Goal: Task Accomplishment & Management: Manage account settings

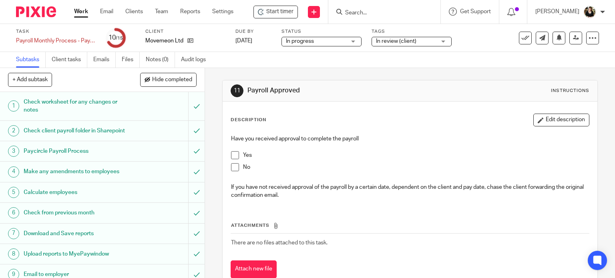
click at [377, 13] on input "Search" at bounding box center [380, 13] width 72 height 7
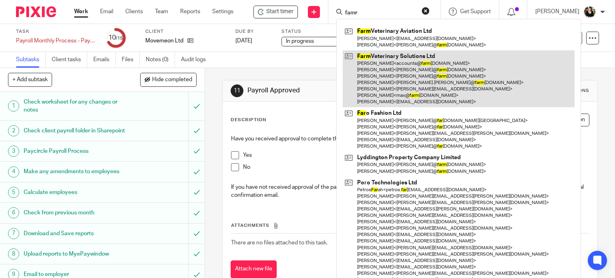
type input "famr"
click at [391, 70] on link at bounding box center [459, 78] width 232 height 57
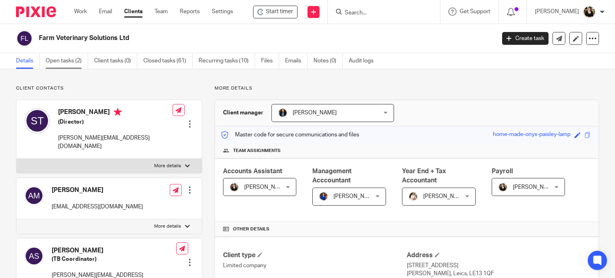
click at [54, 60] on link "Open tasks (2)" at bounding box center [67, 61] width 42 height 16
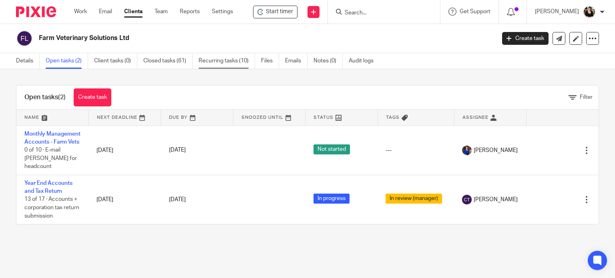
click at [218, 61] on link "Recurring tasks (10)" at bounding box center [226, 61] width 56 height 16
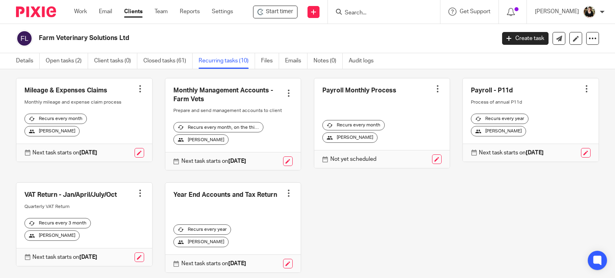
scroll to position [120, 0]
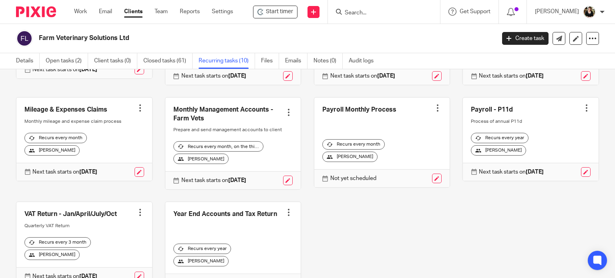
click at [433, 112] on div at bounding box center [437, 108] width 8 height 8
click at [408, 164] on span "Cancel schedule" at bounding box center [399, 165] width 42 height 6
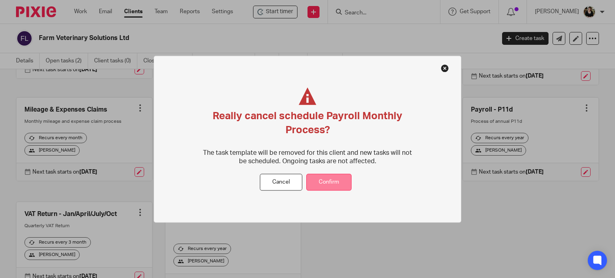
click at [341, 177] on button "Confirm" at bounding box center [328, 182] width 45 height 17
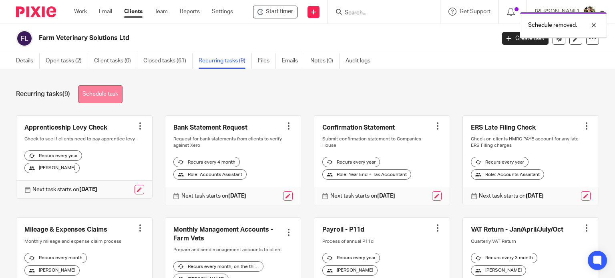
click at [122, 86] on link "Schedule task" at bounding box center [100, 94] width 44 height 18
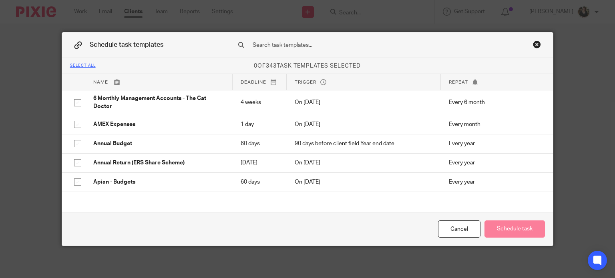
click at [280, 44] on input "text" at bounding box center [378, 45] width 252 height 9
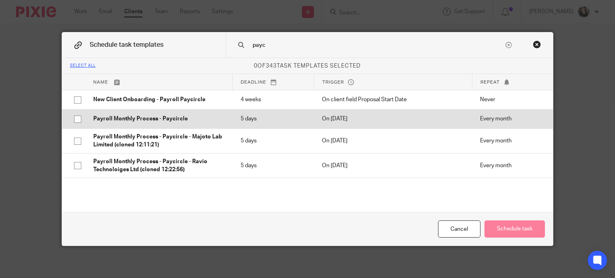
type input "payc"
click at [183, 118] on p "Payroll Monthly Process - Paycircle" at bounding box center [158, 119] width 131 height 8
checkbox input "true"
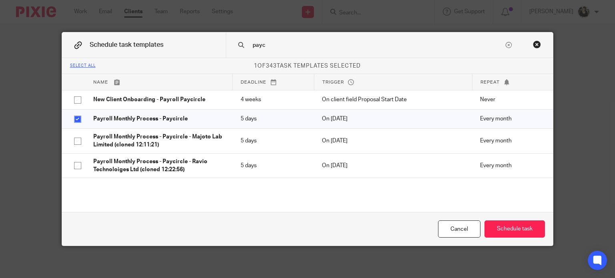
click at [519, 241] on div "Cancel Schedule task" at bounding box center [307, 229] width 491 height 34
click at [519, 234] on button "Schedule task" at bounding box center [514, 228] width 60 height 17
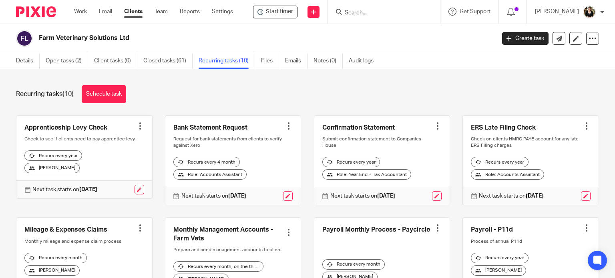
click at [349, 10] on input "Search" at bounding box center [380, 13] width 72 height 7
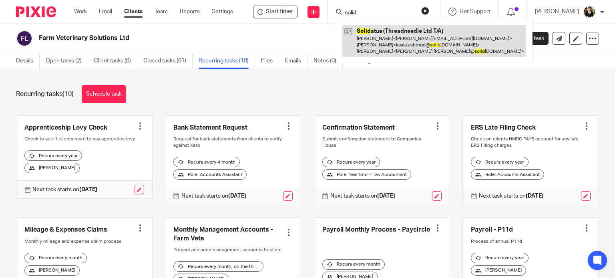
type input "solid"
click at [363, 41] on link at bounding box center [434, 41] width 184 height 32
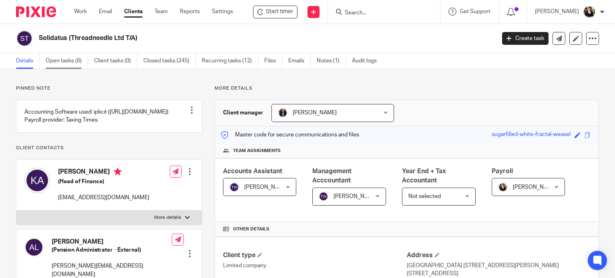
click at [62, 63] on link "Open tasks (6)" at bounding box center [67, 61] width 42 height 16
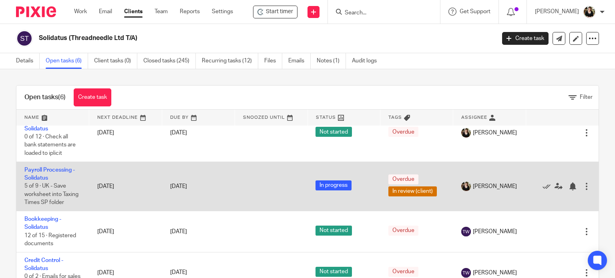
scroll to position [80, 0]
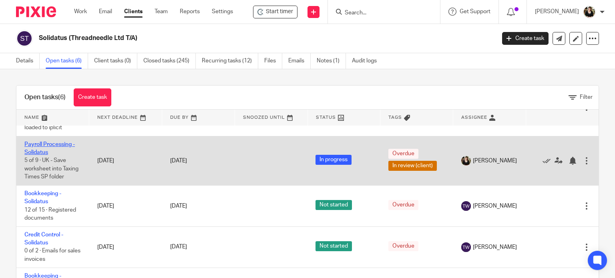
click at [49, 144] on link "Payroll Processing - Solidatus" at bounding box center [49, 149] width 50 height 14
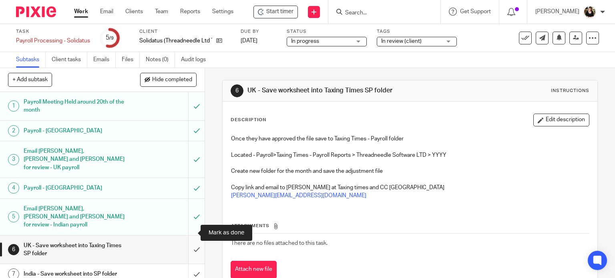
click at [189, 236] on input "submit" at bounding box center [102, 250] width 204 height 28
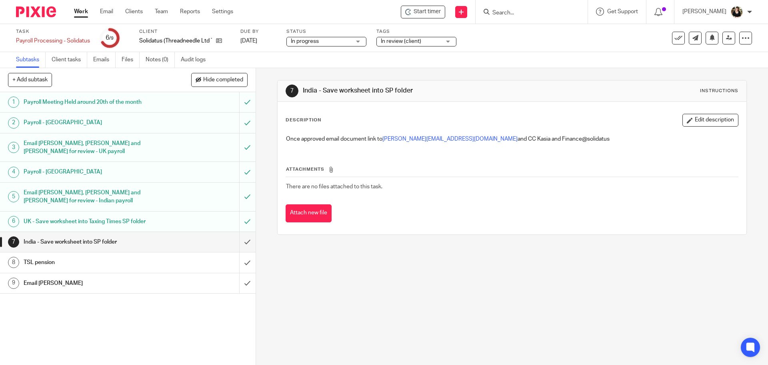
click at [507, 12] on input "Search" at bounding box center [528, 13] width 72 height 7
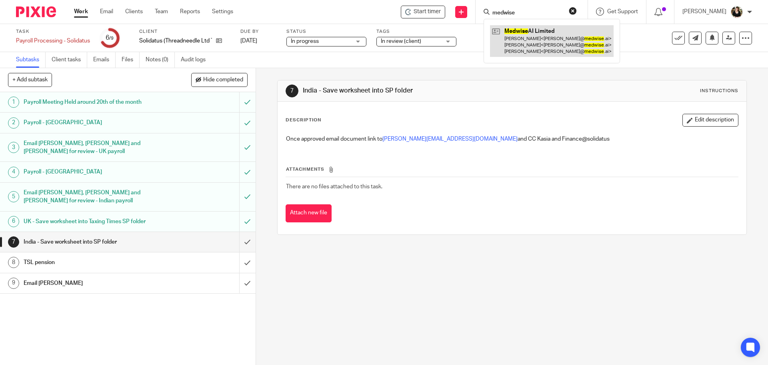
type input "medwise"
click at [530, 37] on link at bounding box center [552, 41] width 124 height 32
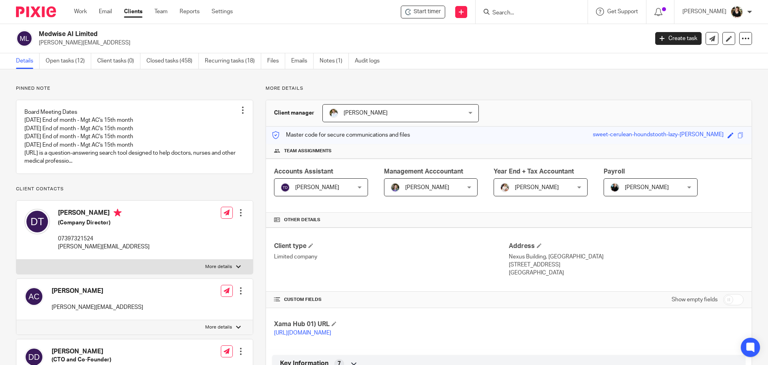
scroll to position [280, 0]
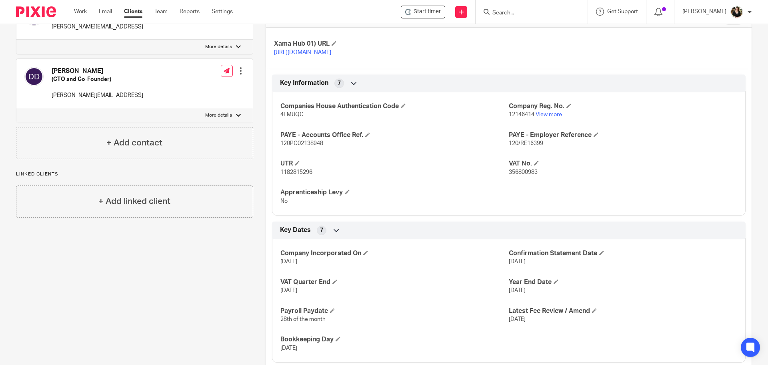
click at [516, 176] on p "356800983" at bounding box center [623, 172] width 228 height 8
copy span "356800983"
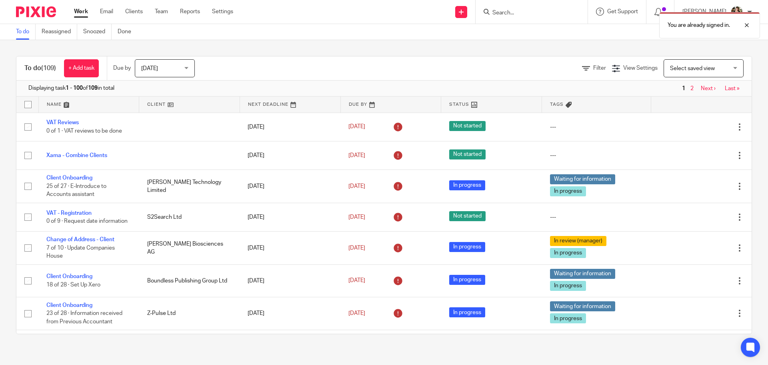
click at [520, 12] on div "You are already signed in." at bounding box center [572, 23] width 376 height 30
click at [511, 12] on div "You are already signed in." at bounding box center [572, 23] width 376 height 30
click at [742, 22] on div at bounding box center [741, 25] width 22 height 10
click at [522, 10] on input "Search" at bounding box center [528, 13] width 72 height 7
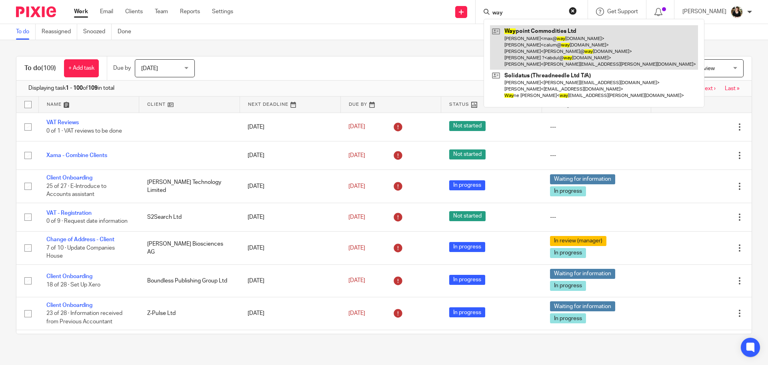
type input "way"
click at [541, 38] on link at bounding box center [594, 47] width 208 height 44
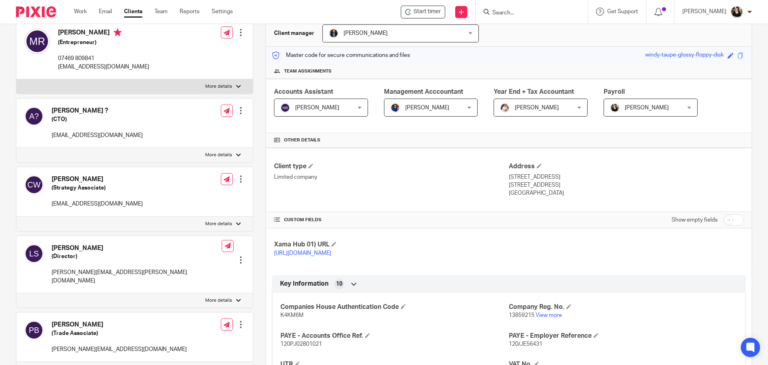
scroll to position [80, 0]
click at [238, 108] on div at bounding box center [241, 110] width 8 height 8
click at [199, 127] on link "Edit contact" at bounding box center [203, 128] width 76 height 12
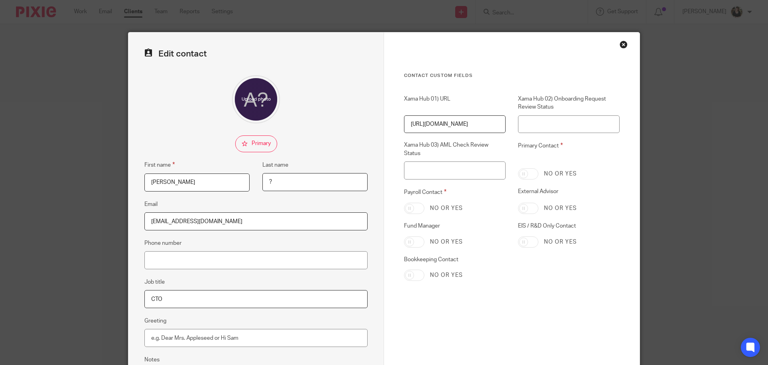
drag, startPoint x: 296, startPoint y: 186, endPoint x: 239, endPoint y: 187, distance: 56.8
click at [239, 187] on div "First name [PERSON_NAME] Last name ?" at bounding box center [250, 179] width 236 height 39
type input "[PERSON_NAME] [PERSON_NAME]"
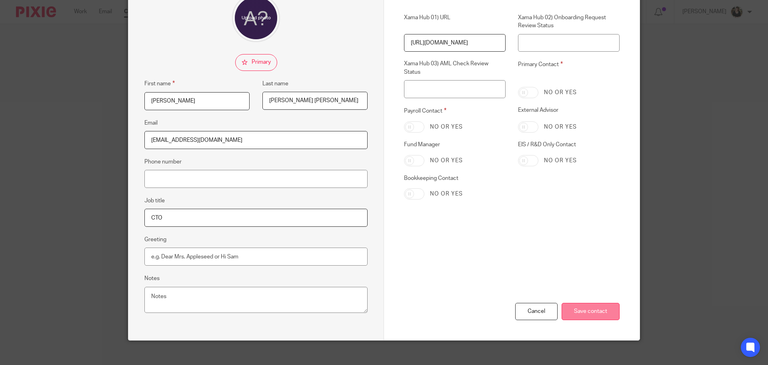
scroll to position [89, 0]
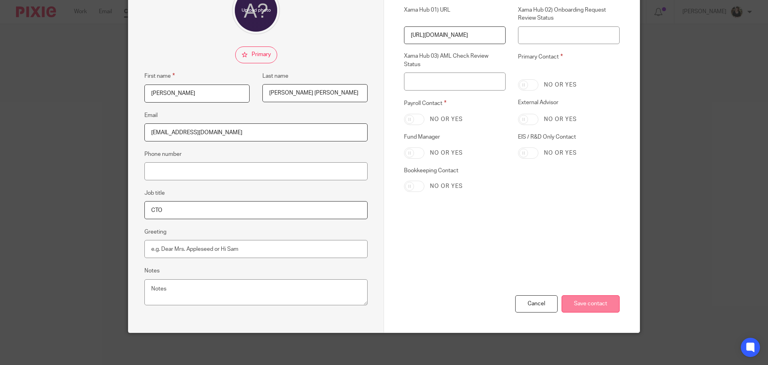
click at [578, 300] on input "Save contact" at bounding box center [591, 303] width 58 height 17
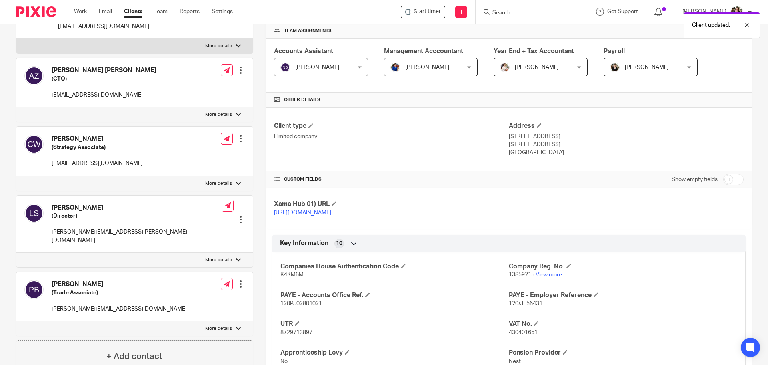
scroll to position [200, 0]
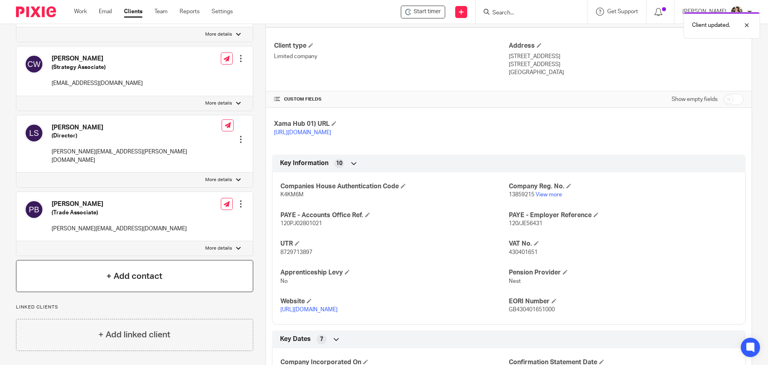
click at [121, 274] on div "+ Add contact" at bounding box center [134, 276] width 237 height 32
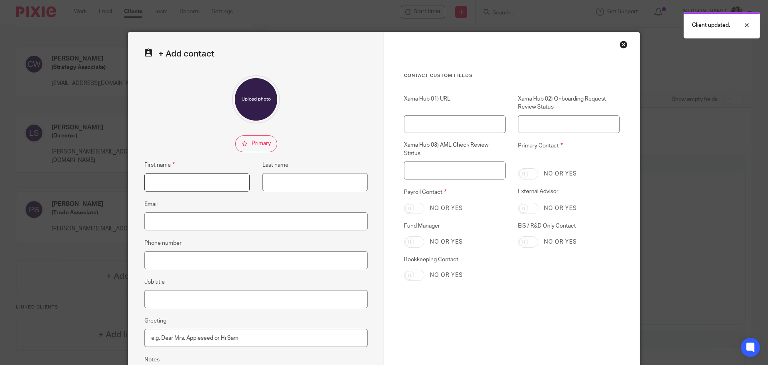
click at [150, 180] on input "First name" at bounding box center [196, 182] width 105 height 18
type input "James"
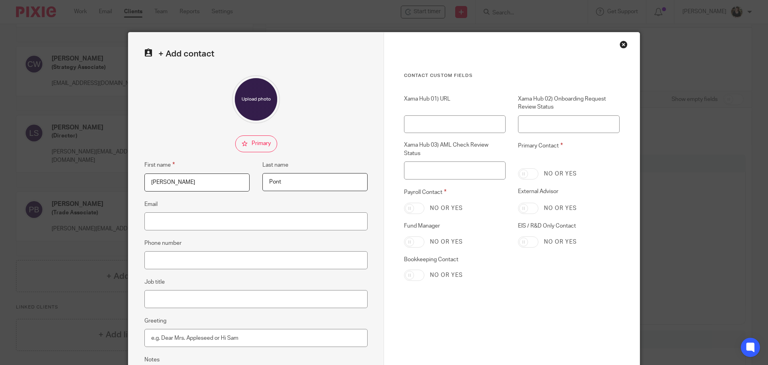
type input "Pont"
click at [164, 217] on input "Email" at bounding box center [255, 221] width 223 height 18
paste input "james@waypointcommodities.com"
type input "james@waypointcommodities.com"
click at [170, 302] on input "Job title" at bounding box center [255, 299] width 223 height 18
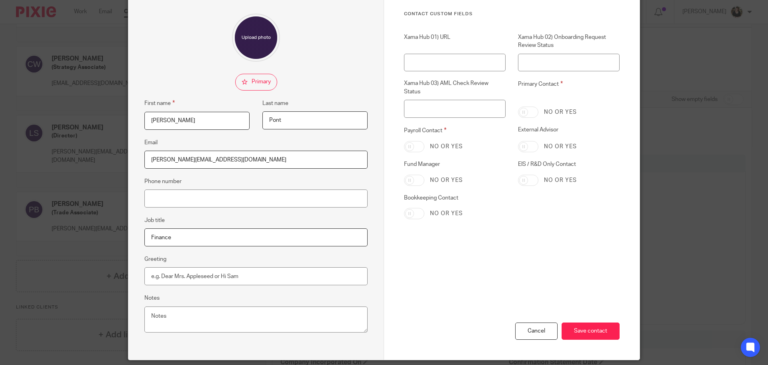
scroll to position [89, 0]
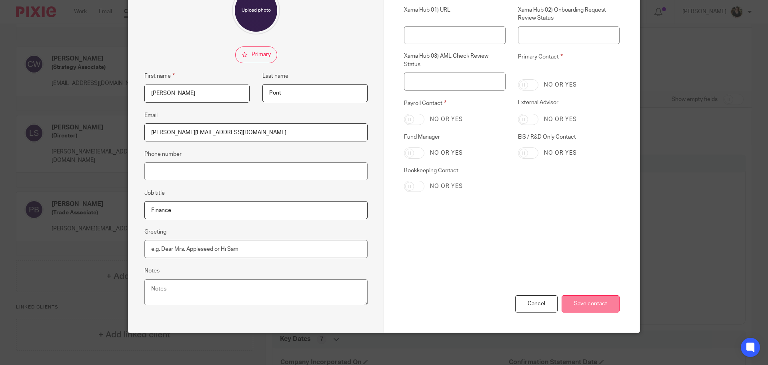
type input "Finance"
click at [602, 301] on input "Save contact" at bounding box center [591, 303] width 58 height 17
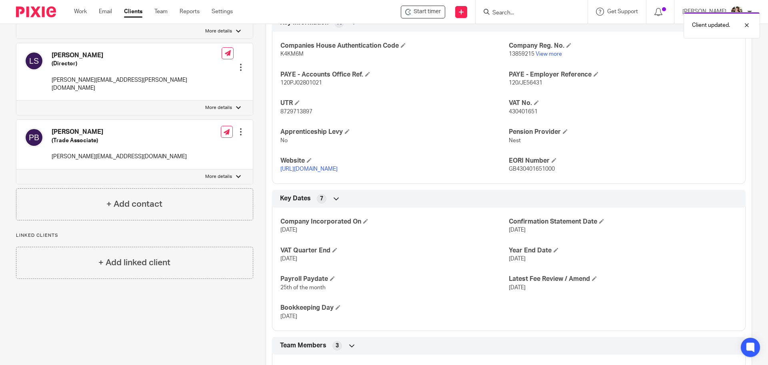
scroll to position [360, 0]
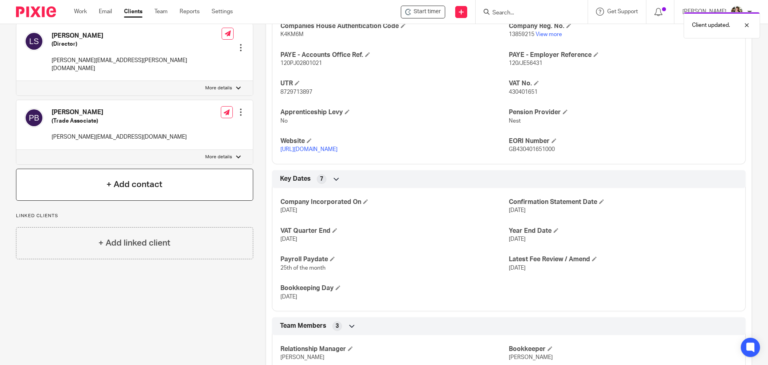
click at [128, 169] on div "+ Add contact" at bounding box center [134, 184] width 237 height 32
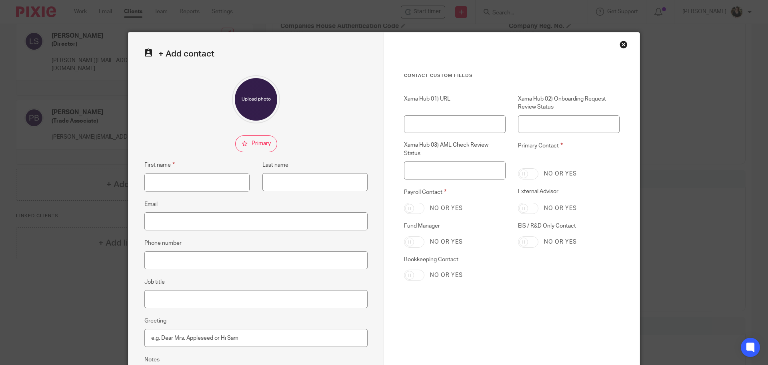
click at [621, 44] on div "Close this dialog window" at bounding box center [624, 44] width 8 height 8
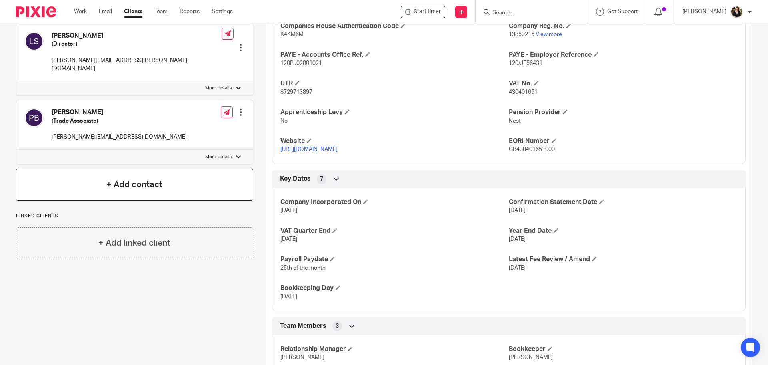
click at [122, 181] on h4 "+ Add contact" at bounding box center [134, 184] width 56 height 12
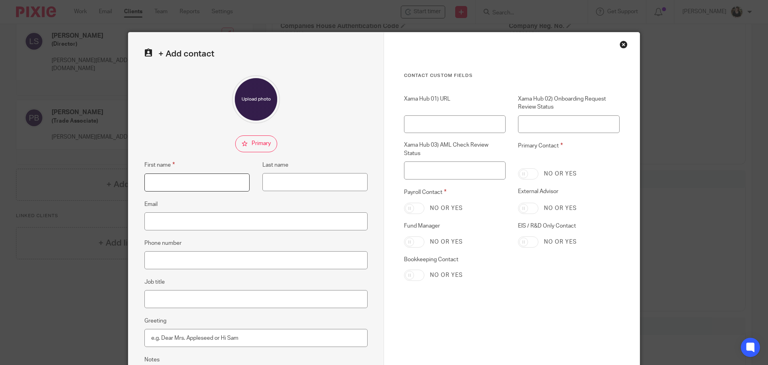
click at [182, 188] on input "First name" at bounding box center [196, 182] width 105 height 18
type input "T"
type input "Rahul"
type input "."
click at [165, 217] on input "Email" at bounding box center [255, 221] width 223 height 18
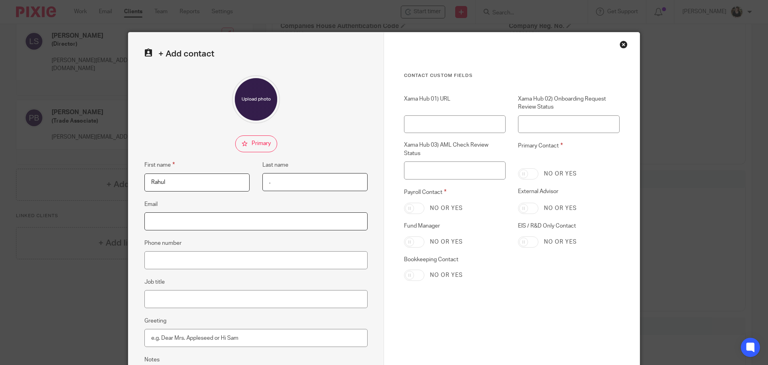
paste input "rahul@waypointcommodities.com"
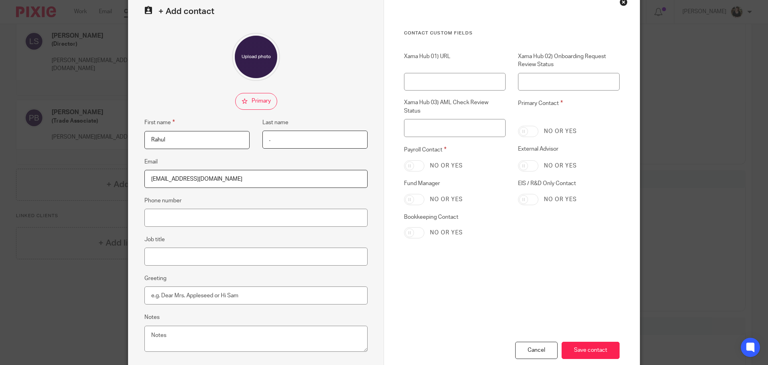
scroll to position [89, 0]
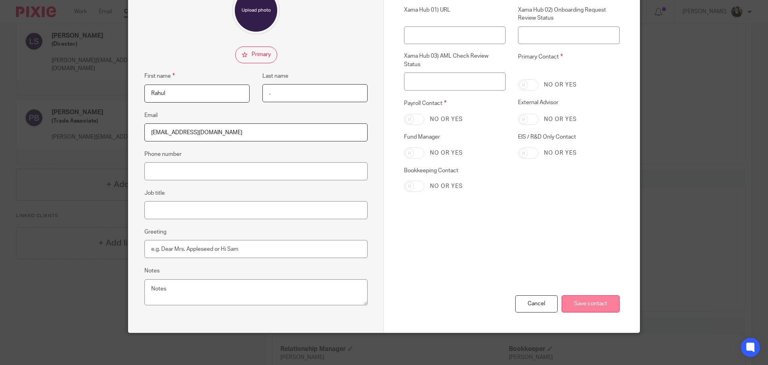
type input "rahul@waypointcommodities.com"
click at [578, 304] on input "Save contact" at bounding box center [591, 303] width 58 height 17
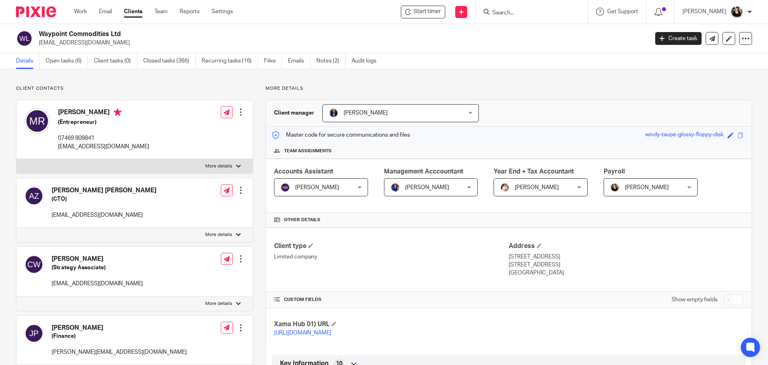
click at [502, 16] on input "Search" at bounding box center [528, 13] width 72 height 7
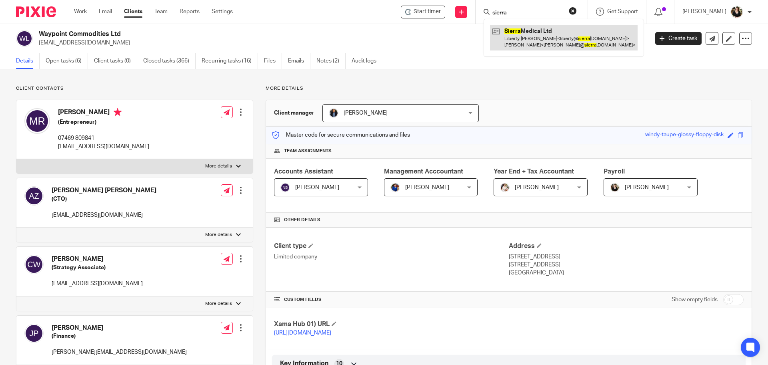
type input "sierra"
click at [533, 40] on link at bounding box center [564, 37] width 148 height 25
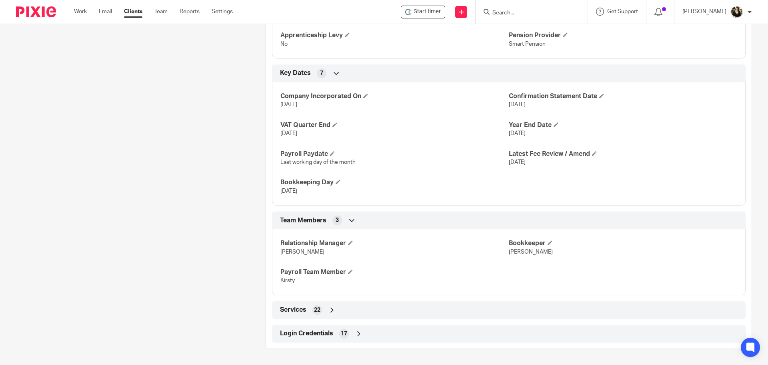
scroll to position [445, 0]
click at [318, 334] on span "Login Credentials" at bounding box center [306, 333] width 53 height 8
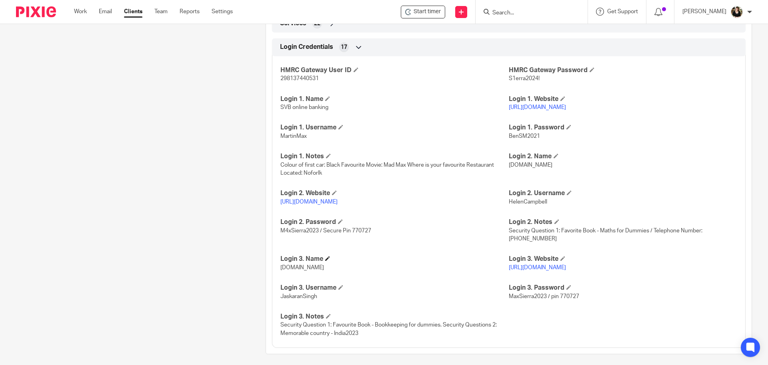
scroll to position [725, 0]
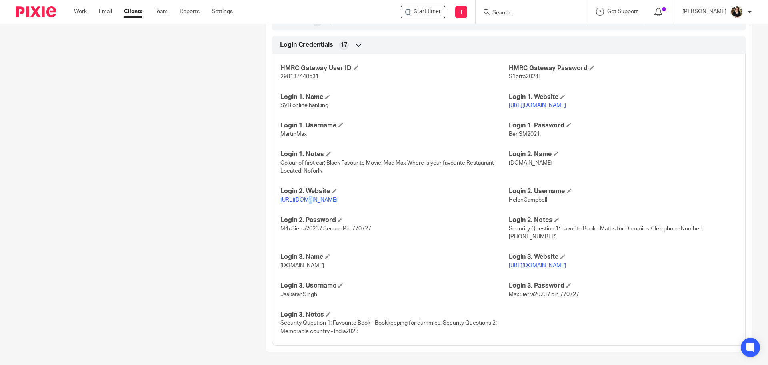
click at [302, 204] on p "[URL][DOMAIN_NAME]" at bounding box center [394, 200] width 228 height 8
click at [316, 202] on link "[URL][DOMAIN_NAME]" at bounding box center [308, 200] width 57 height 6
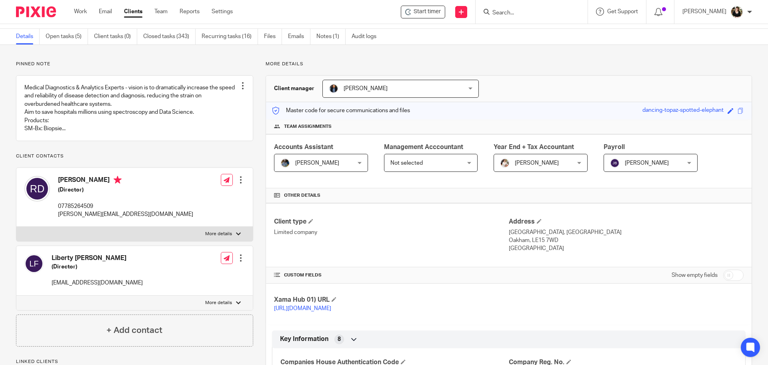
scroll to position [0, 0]
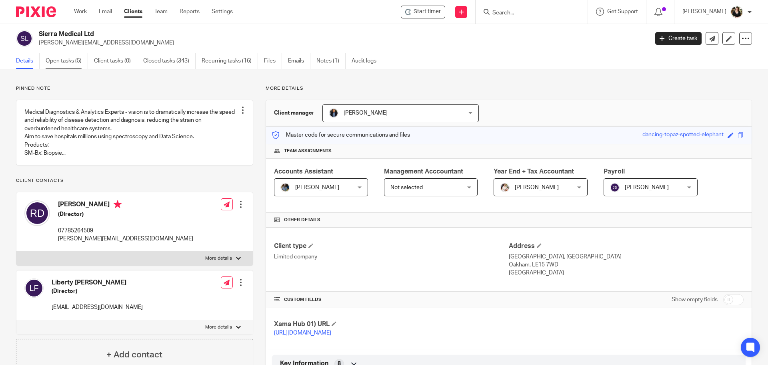
click at [52, 58] on link "Open tasks (5)" at bounding box center [67, 61] width 42 height 16
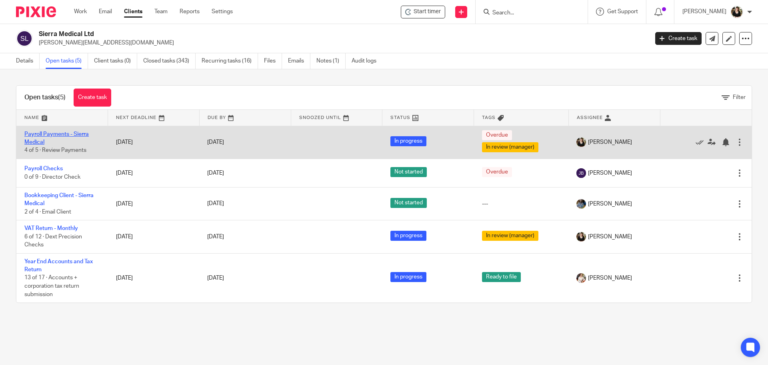
click at [56, 132] on link "Payroll Payments - Sierra Medical" at bounding box center [56, 138] width 64 height 14
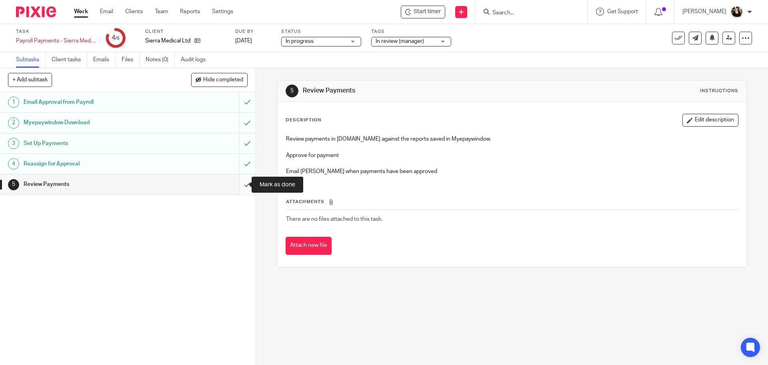
click at [237, 183] on input "submit" at bounding box center [128, 184] width 256 height 20
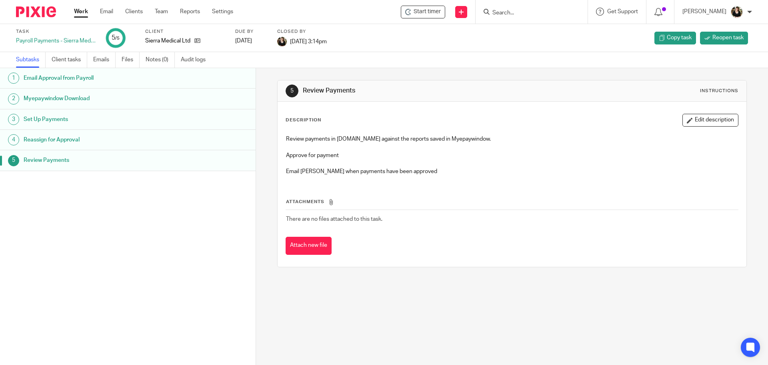
click at [518, 19] on div at bounding box center [532, 12] width 112 height 24
click at [525, 11] on input "Search" at bounding box center [528, 13] width 72 height 7
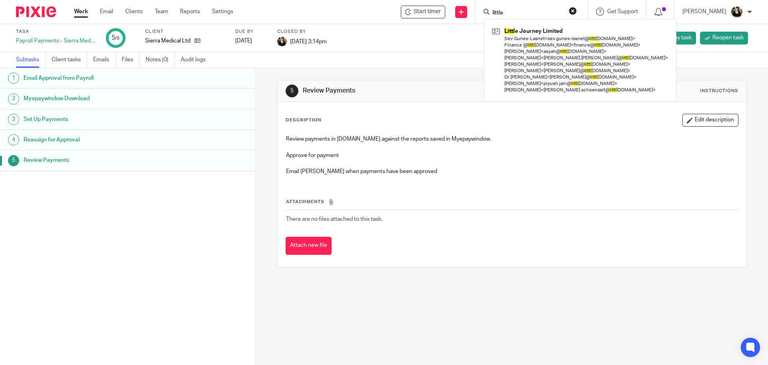
type input "little"
click button "submit" at bounding box center [0, 0] width 0 height 0
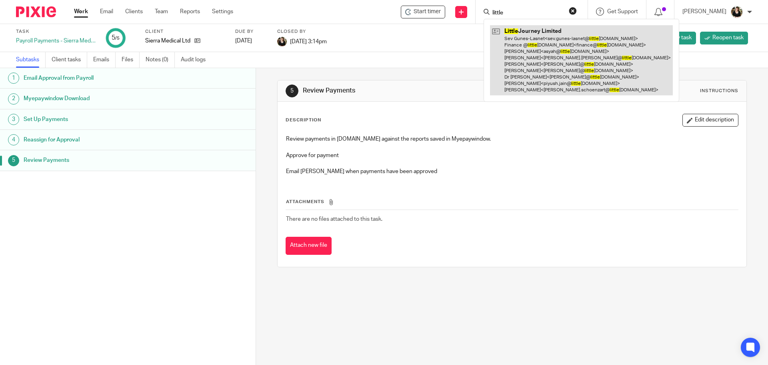
click at [535, 34] on link at bounding box center [581, 60] width 183 height 70
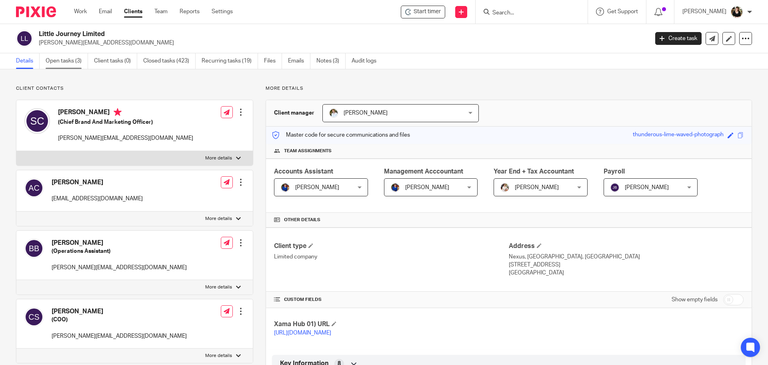
click at [65, 58] on link "Open tasks (3)" at bounding box center [67, 61] width 42 height 16
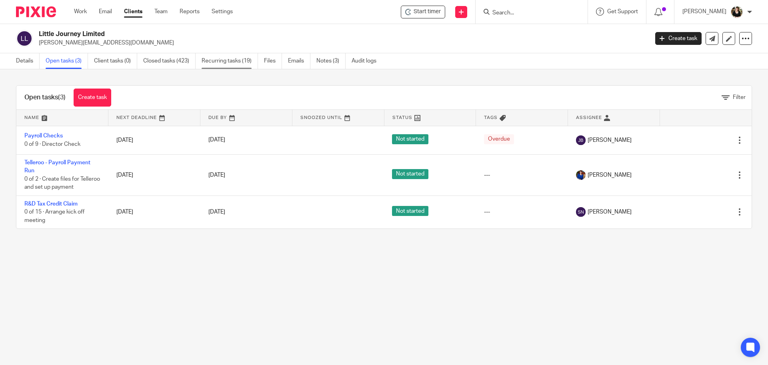
click at [219, 61] on link "Recurring tasks (19)" at bounding box center [230, 61] width 56 height 16
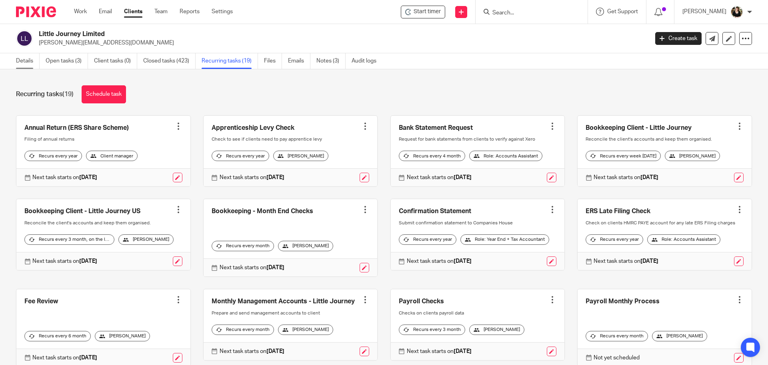
click at [24, 58] on link "Details" at bounding box center [28, 61] width 24 height 16
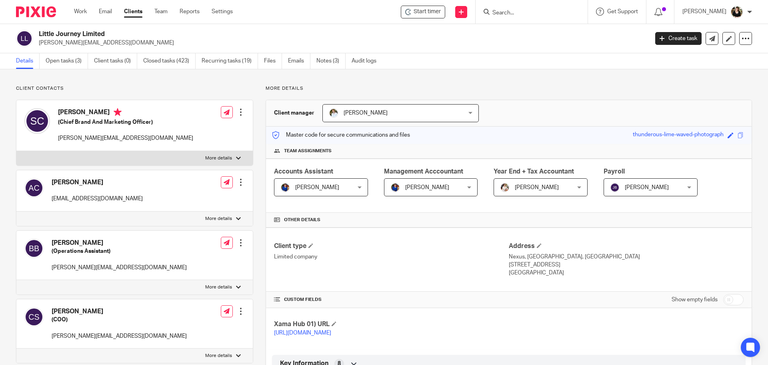
click at [727, 300] on input "checkbox" at bounding box center [733, 299] width 20 height 11
checkbox input "true"
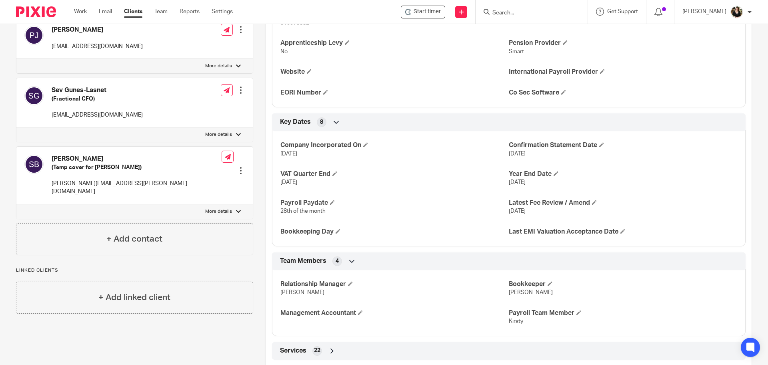
scroll to position [480, 0]
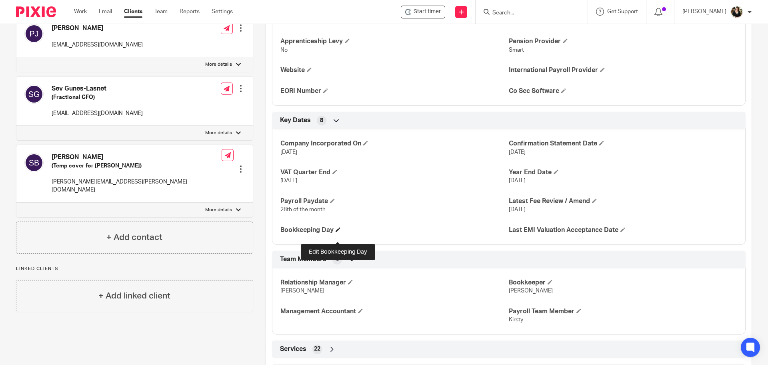
click at [336, 232] on span at bounding box center [338, 229] width 5 height 5
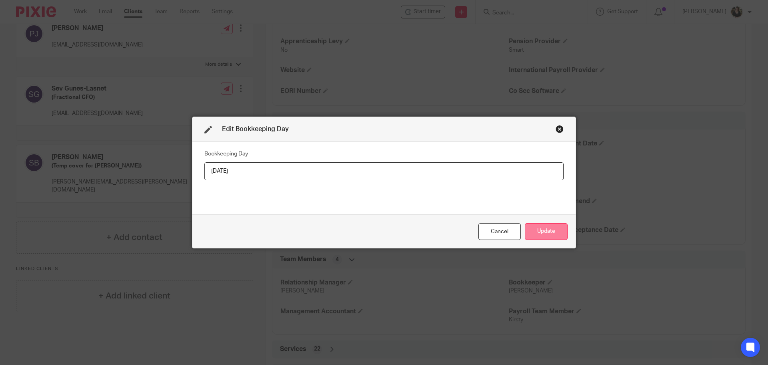
type input "Wednesday"
click at [535, 237] on button "Update" at bounding box center [546, 231] width 43 height 17
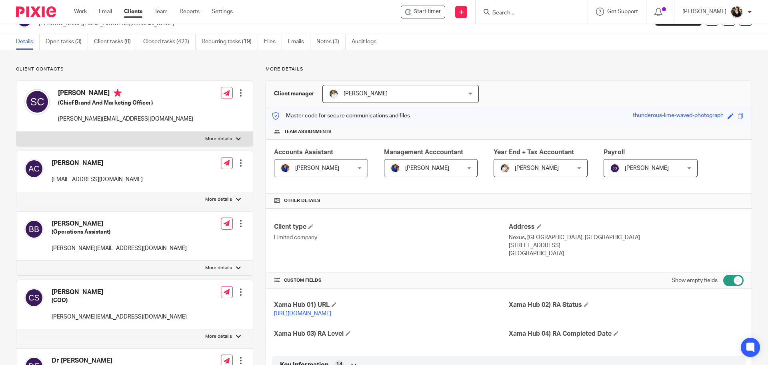
scroll to position [0, 0]
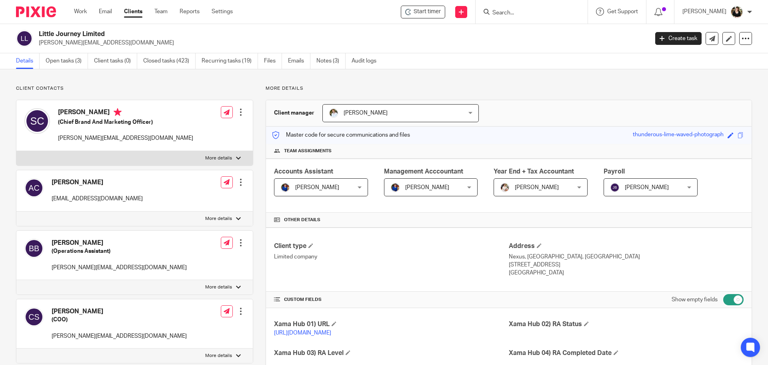
click at [523, 14] on input "Search" at bounding box center [528, 13] width 72 height 7
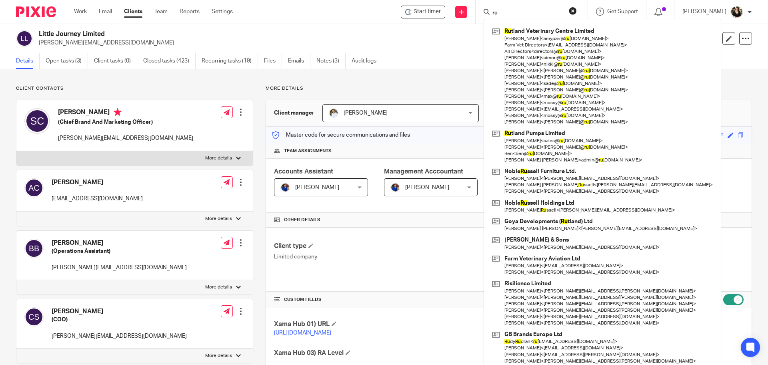
type input "r"
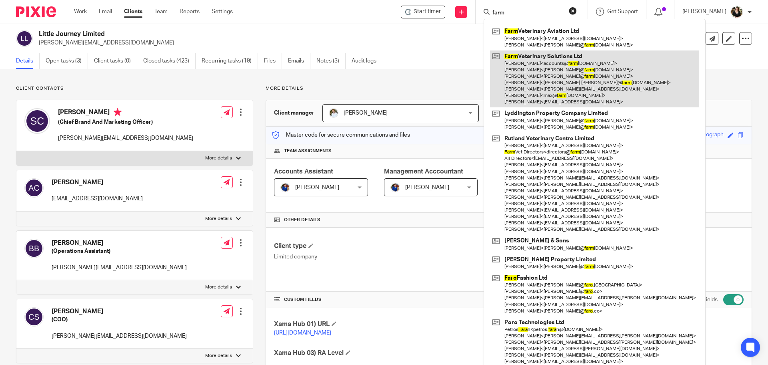
type input "farm"
click at [531, 64] on link at bounding box center [594, 78] width 209 height 57
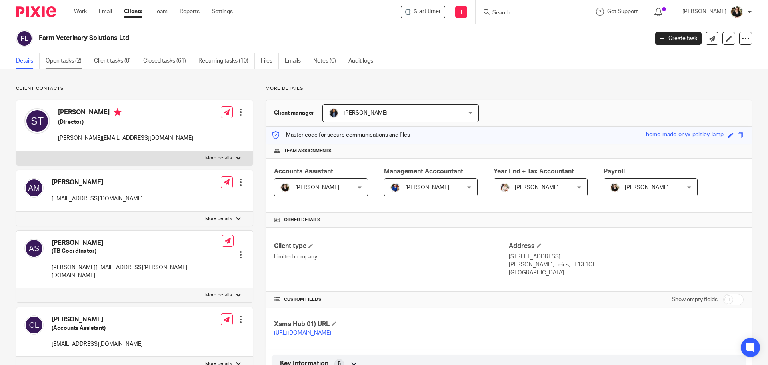
click at [68, 55] on link "Open tasks (2)" at bounding box center [67, 61] width 42 height 16
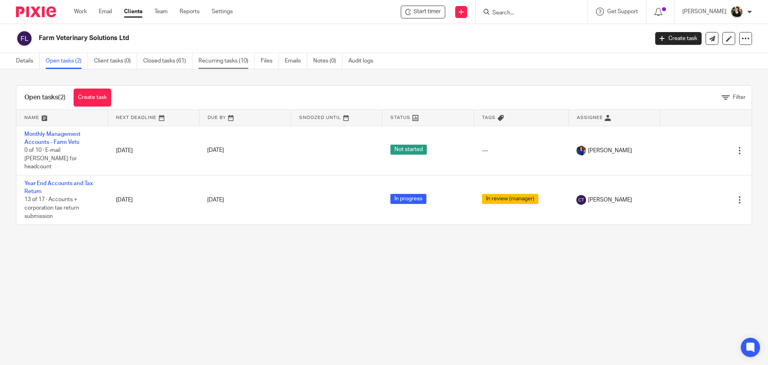
click at [220, 64] on link "Recurring tasks (10)" at bounding box center [226, 61] width 56 height 16
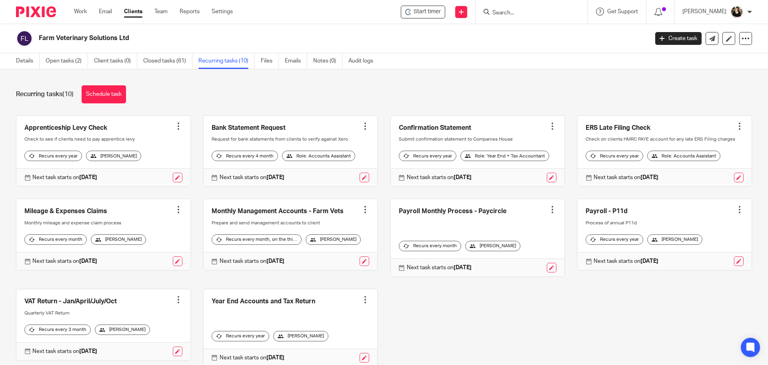
click at [543, 219] on div "Payroll Monthly Process - Paycircle Create task Clone template Recalculate sche…" at bounding box center [478, 237] width 175 height 78
click at [549, 213] on div at bounding box center [553, 209] width 8 height 8
click at [520, 232] on link "Create task" at bounding box center [514, 234] width 64 height 12
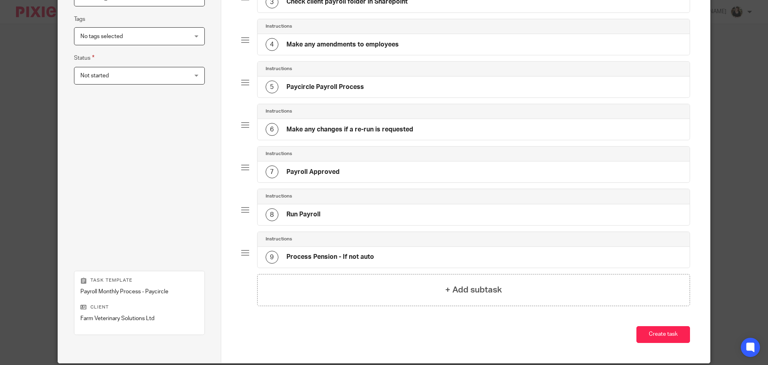
scroll to position [212, 0]
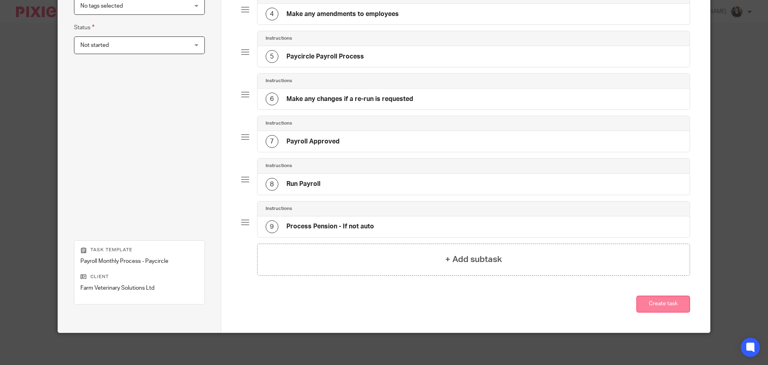
click at [654, 304] on button "Create task" at bounding box center [664, 303] width 54 height 17
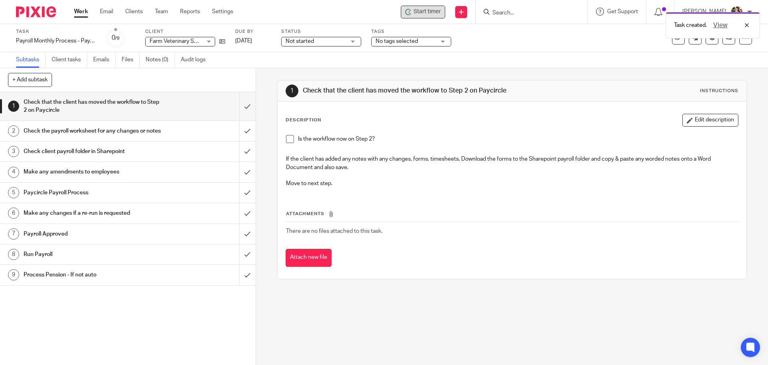
click at [424, 7] on div "Start timer" at bounding box center [423, 12] width 44 height 13
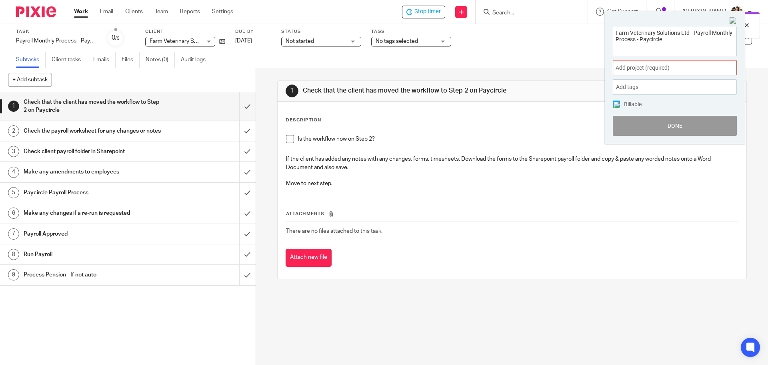
click at [678, 68] on span "Add project (required) :" at bounding box center [666, 68] width 101 height 8
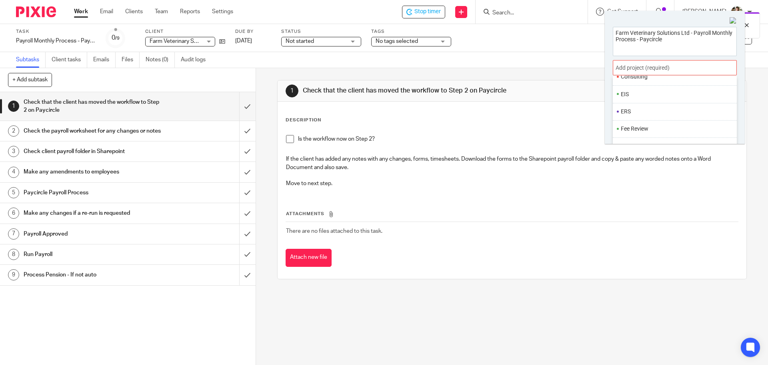
scroll to position [300, 0]
click at [642, 103] on li "Payroll" at bounding box center [673, 105] width 104 height 8
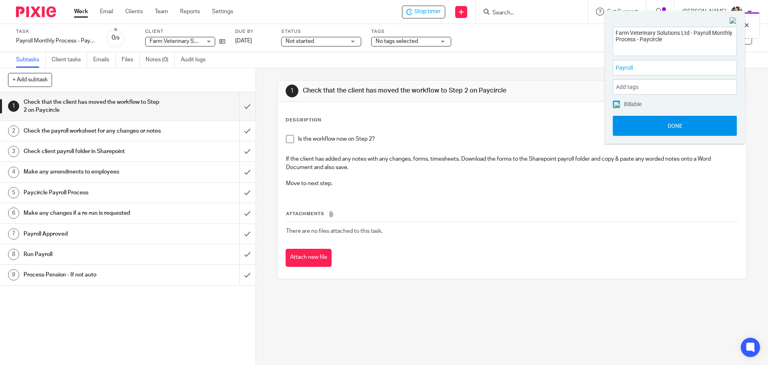
click at [667, 130] on button "Done" at bounding box center [675, 126] width 124 height 20
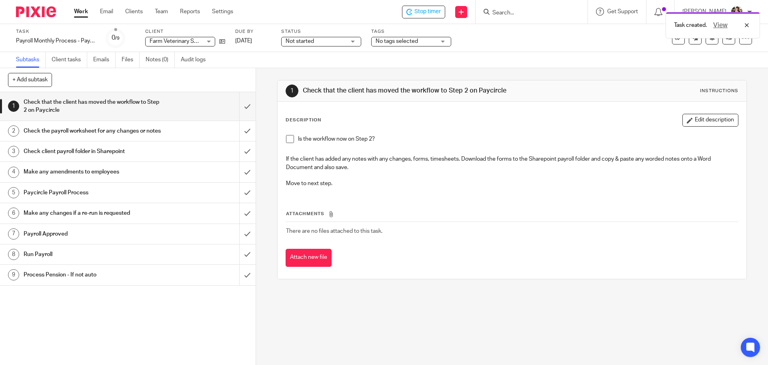
click at [312, 46] on div "Status Not started Not started Not started In progress 1" at bounding box center [321, 37] width 80 height 19
click at [310, 42] on span "Not started" at bounding box center [300, 41] width 28 height 6
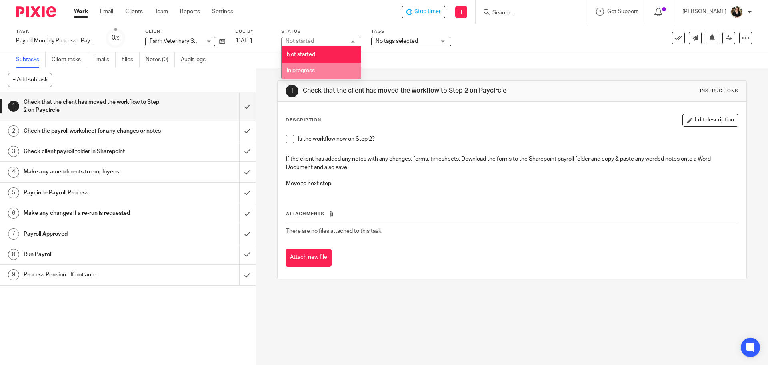
click at [310, 73] on li "In progress" at bounding box center [321, 70] width 79 height 16
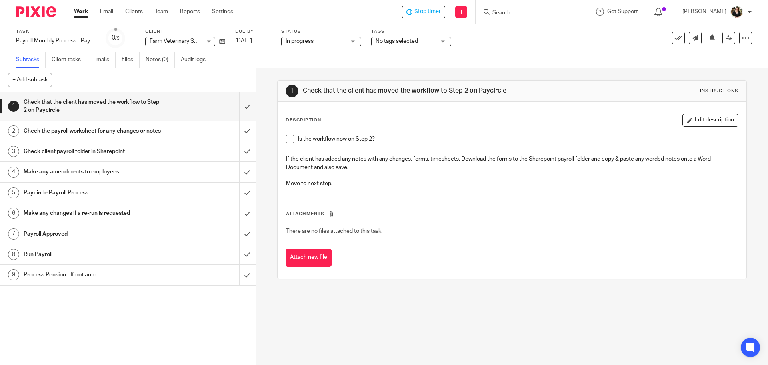
click at [441, 41] on div "No tags selected" at bounding box center [411, 42] width 80 height 10
